Goal: Find contact information: Find contact information

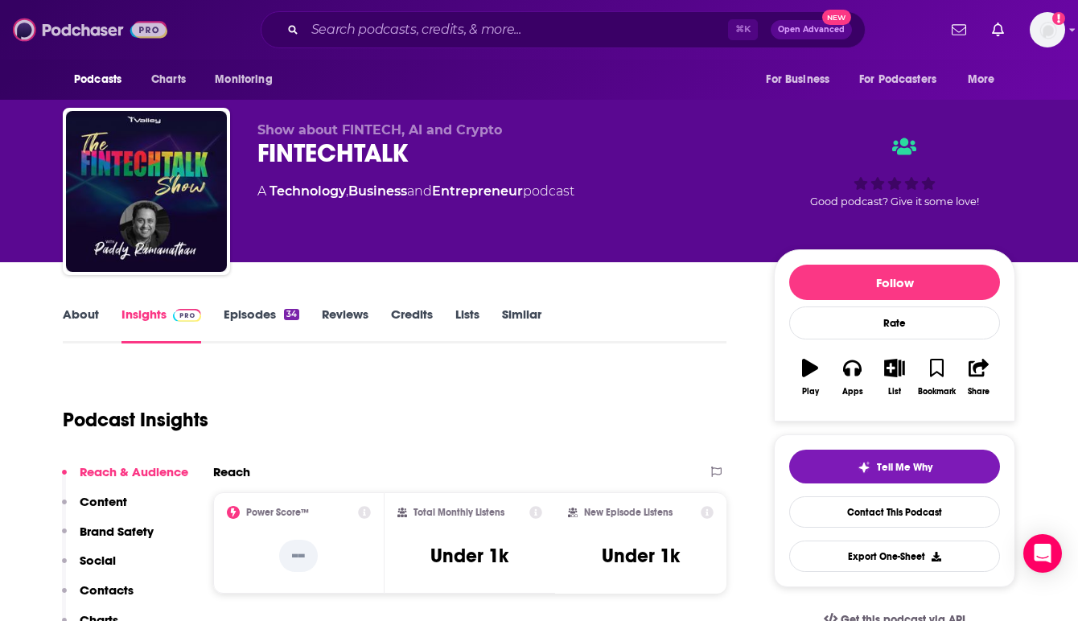
click at [80, 24] on img at bounding box center [90, 29] width 154 height 31
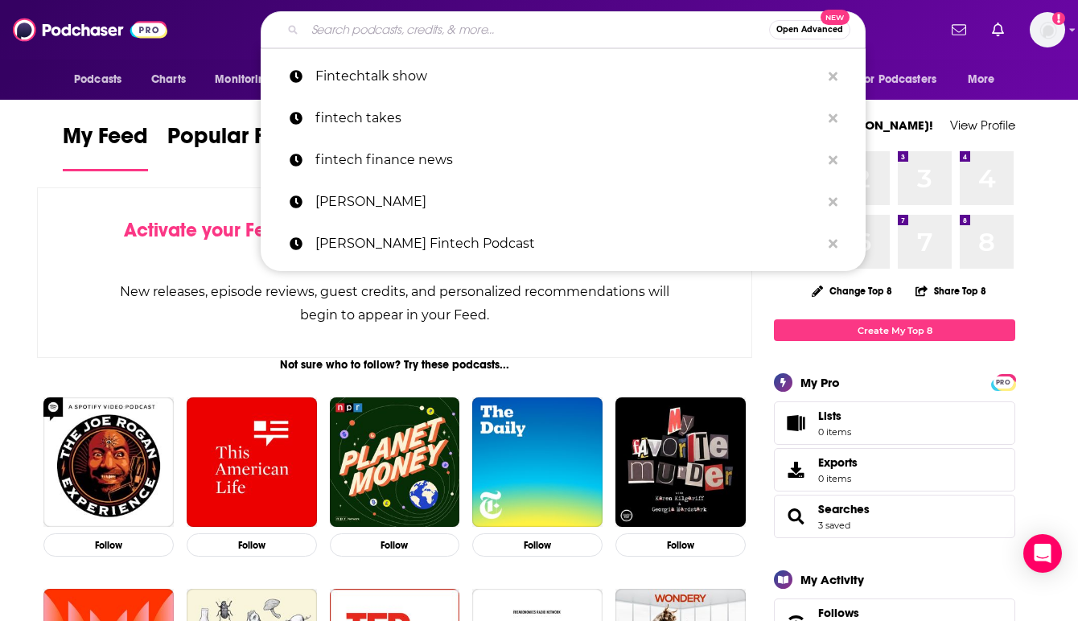
click at [394, 36] on input "Search podcasts, credits, & more..." at bounding box center [537, 30] width 464 height 26
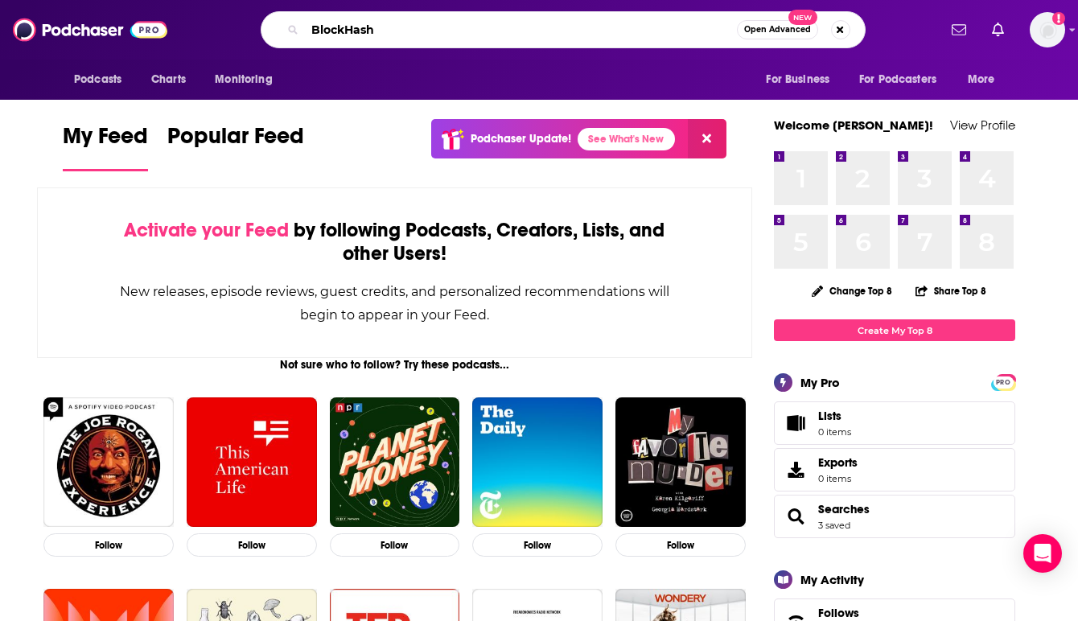
type input "BlockHash"
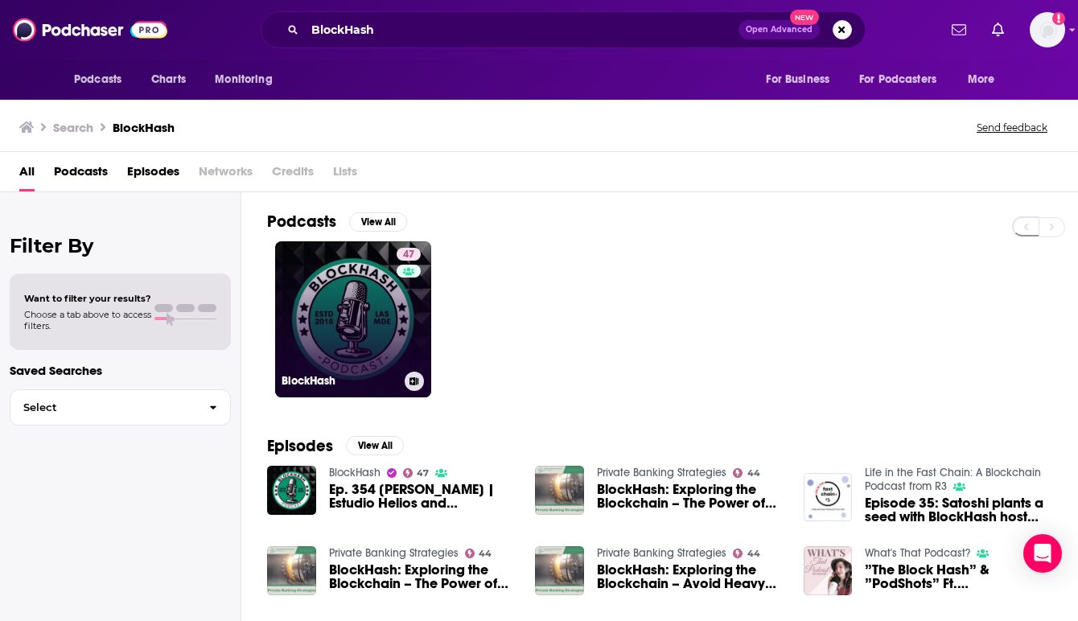
click at [339, 276] on link "47 BlockHash" at bounding box center [353, 319] width 156 height 156
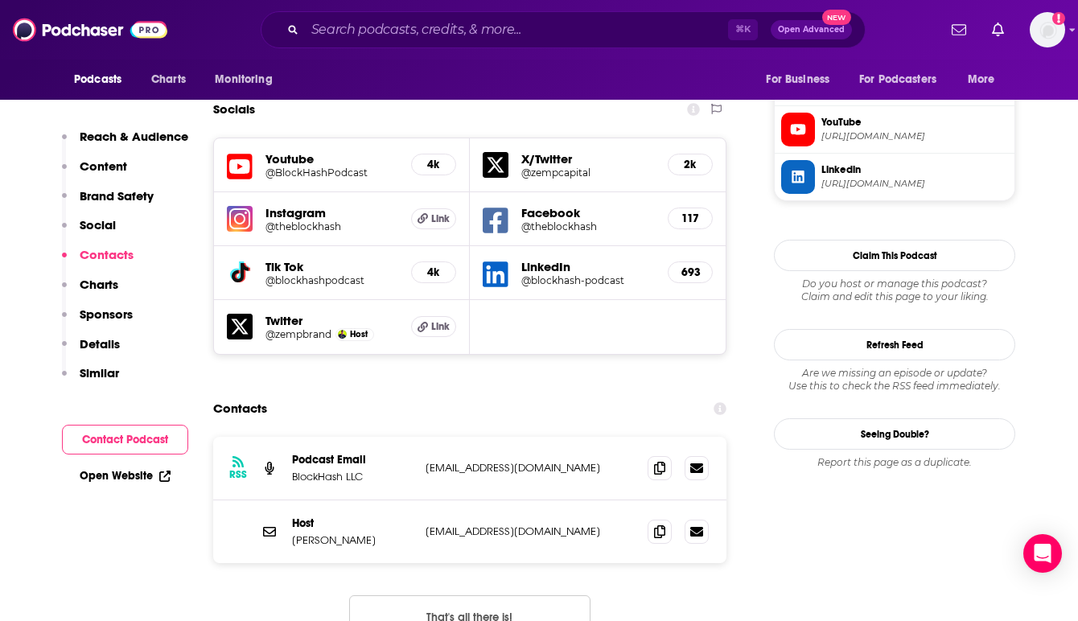
scroll to position [1577, 0]
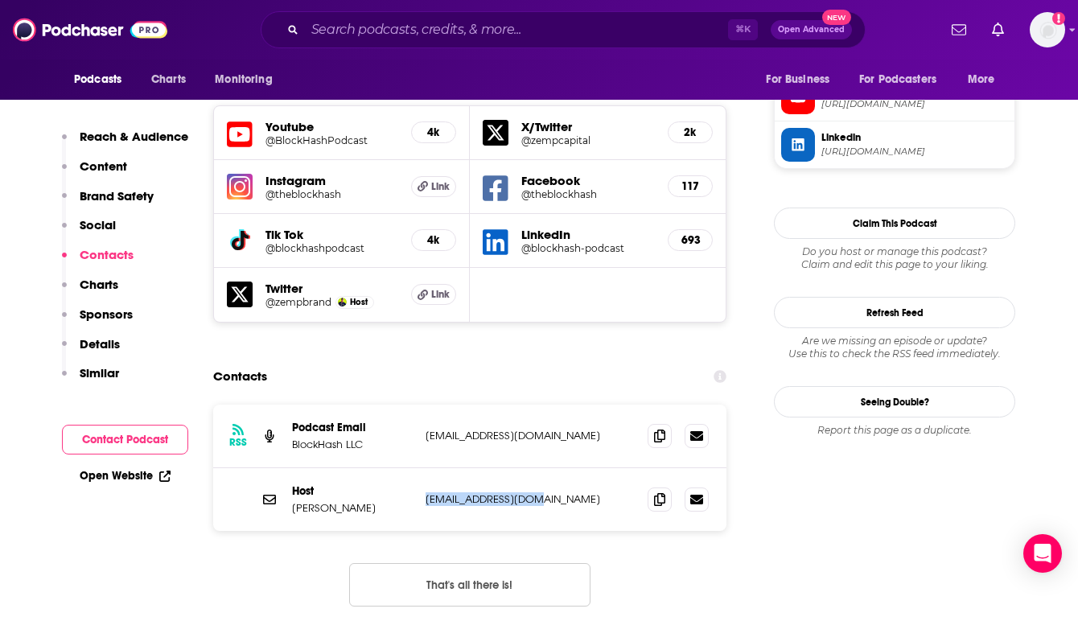
drag, startPoint x: 557, startPoint y: 406, endPoint x: 421, endPoint y: 406, distance: 135.1
click at [421, 468] on div "Host [PERSON_NAME] [EMAIL_ADDRESS][DOMAIN_NAME] [EMAIL_ADDRESS][DOMAIN_NAME]" at bounding box center [469, 499] width 513 height 63
copy p "[EMAIL_ADDRESS][DOMAIN_NAME]"
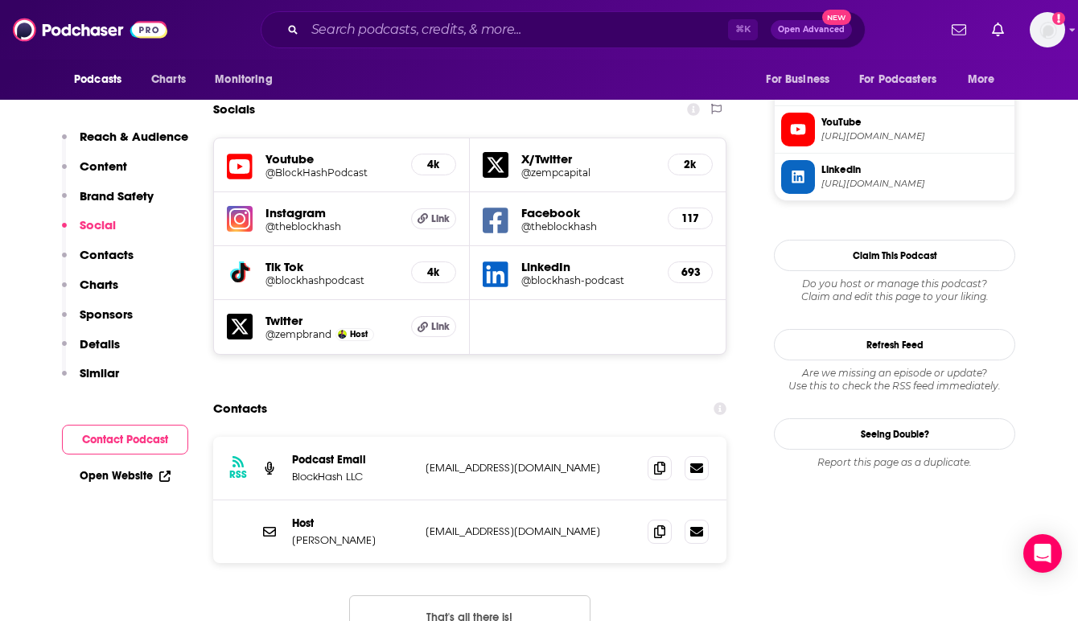
scroll to position [0, 0]
